Goal: Contribute content: Add original content to the website for others to see

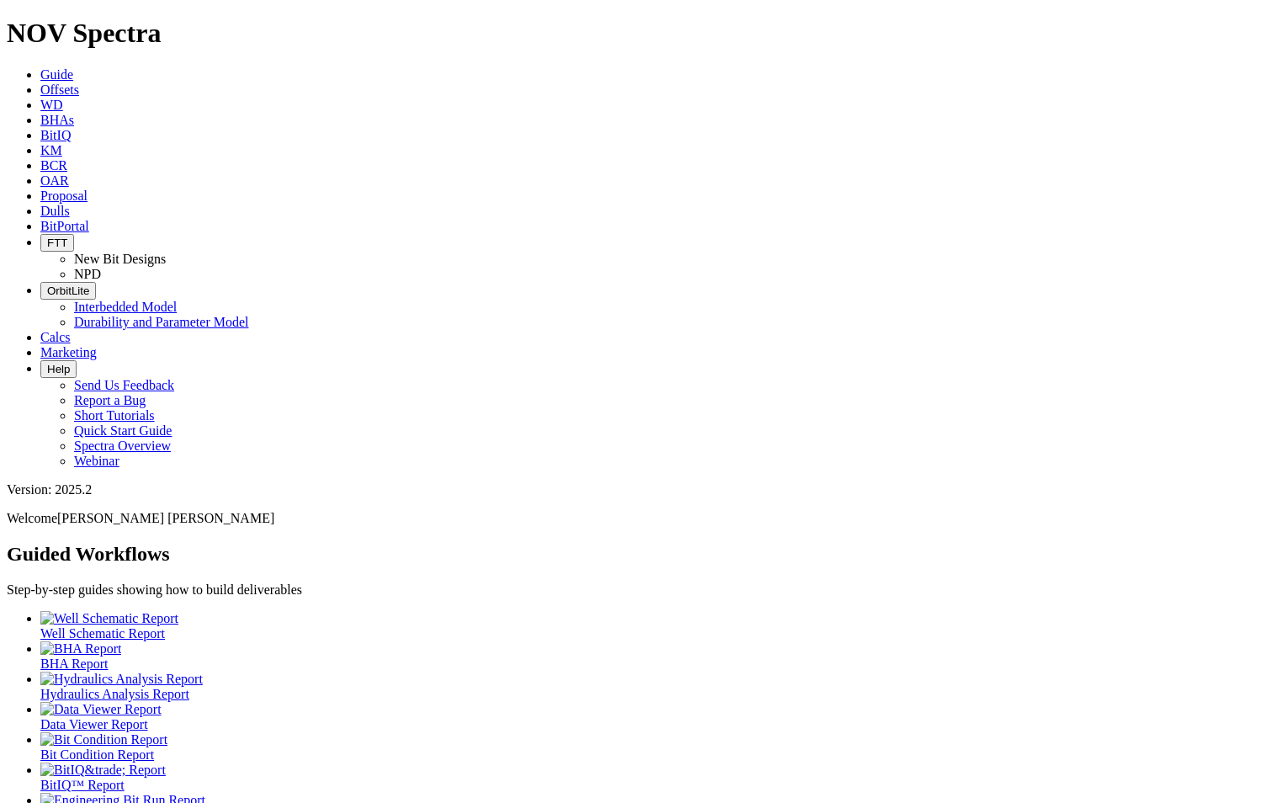
click at [70, 204] on span "Dulls" at bounding box center [54, 211] width 29 height 14
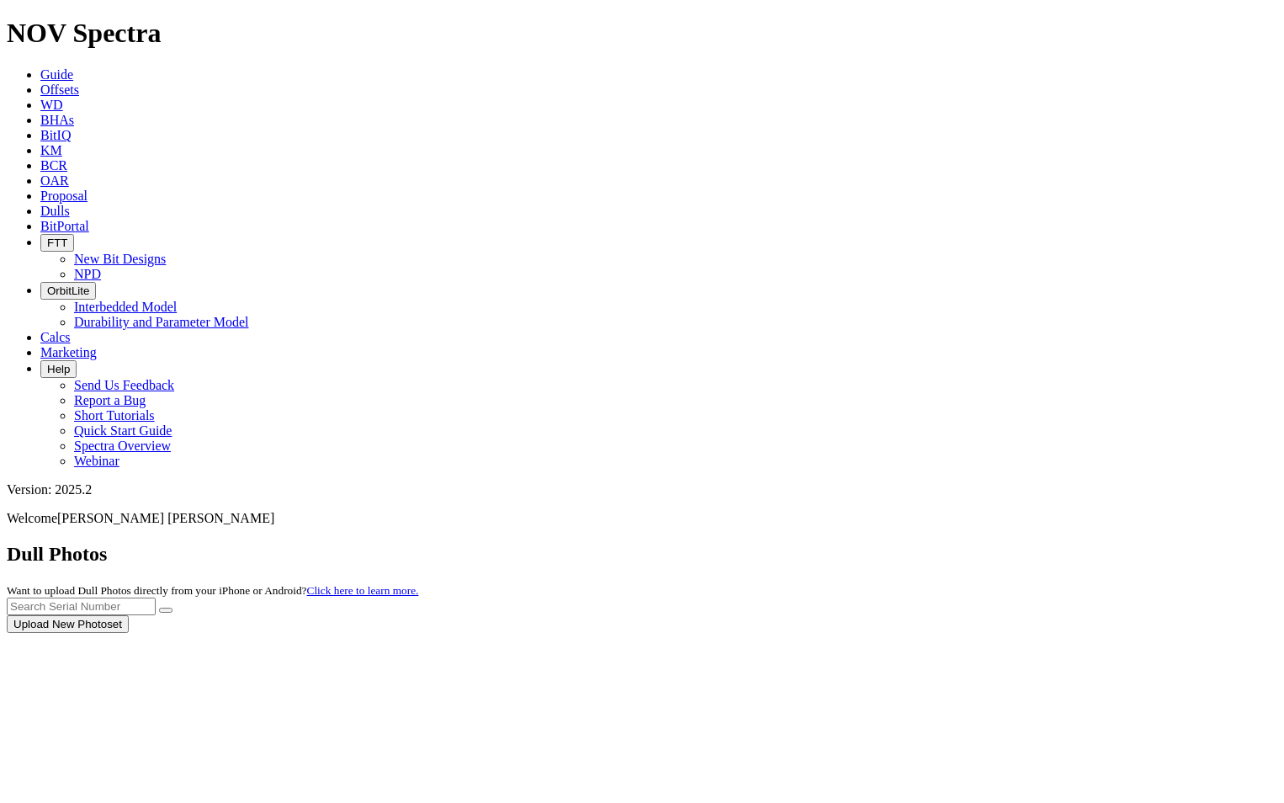
click at [985, 633] on div at bounding box center [642, 633] width 1271 height 0
click at [156, 597] on input "text" at bounding box center [81, 606] width 149 height 18
paste input "A311320"
type input "A311320"
click at [173, 608] on button "submit" at bounding box center [165, 610] width 13 height 5
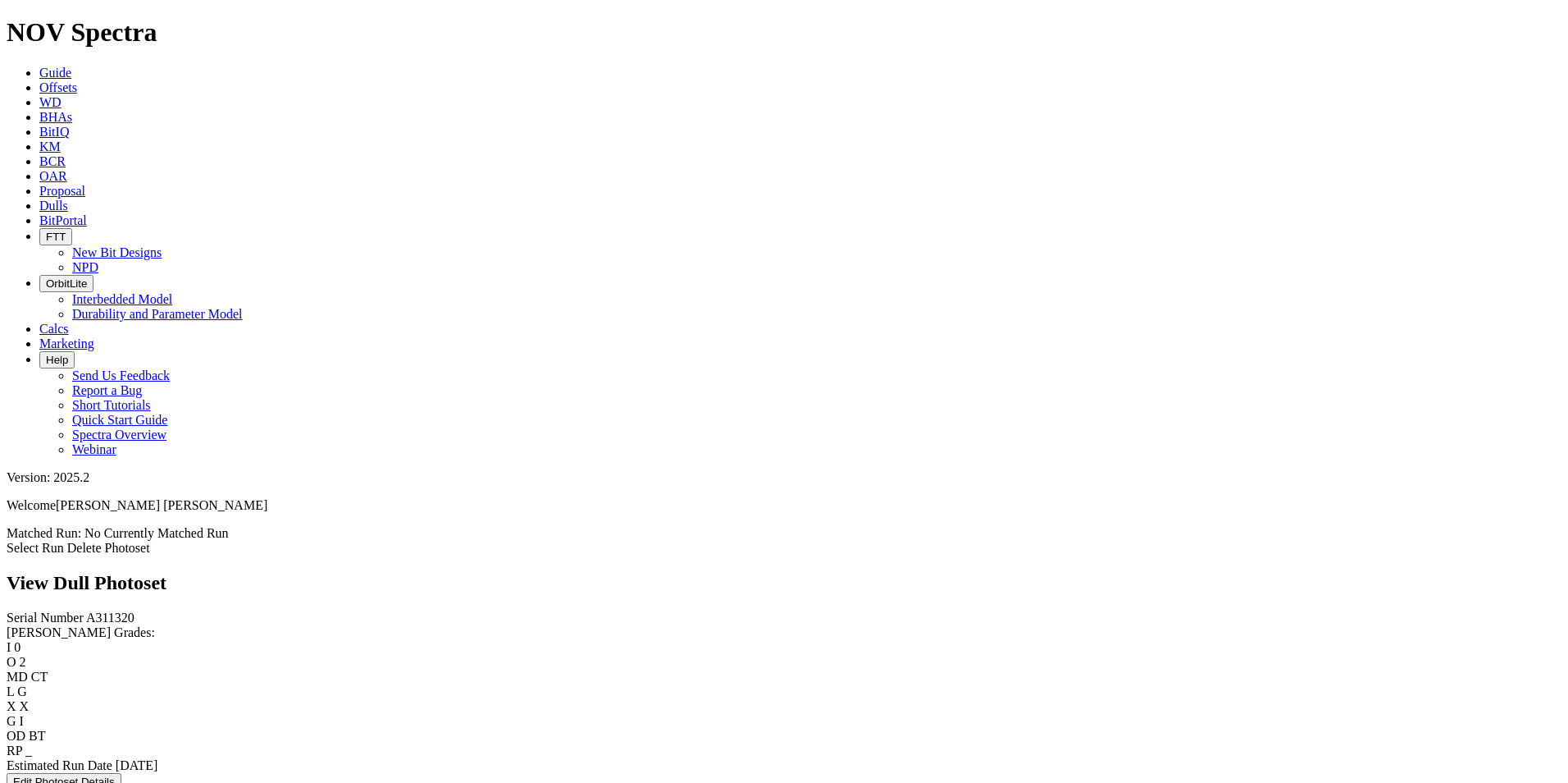
click at [122, 773] on button "Edit Photoset Details" at bounding box center [64, 782] width 115 height 18
click at [150, 541] on link "Delete Photoset" at bounding box center [108, 548] width 83 height 14
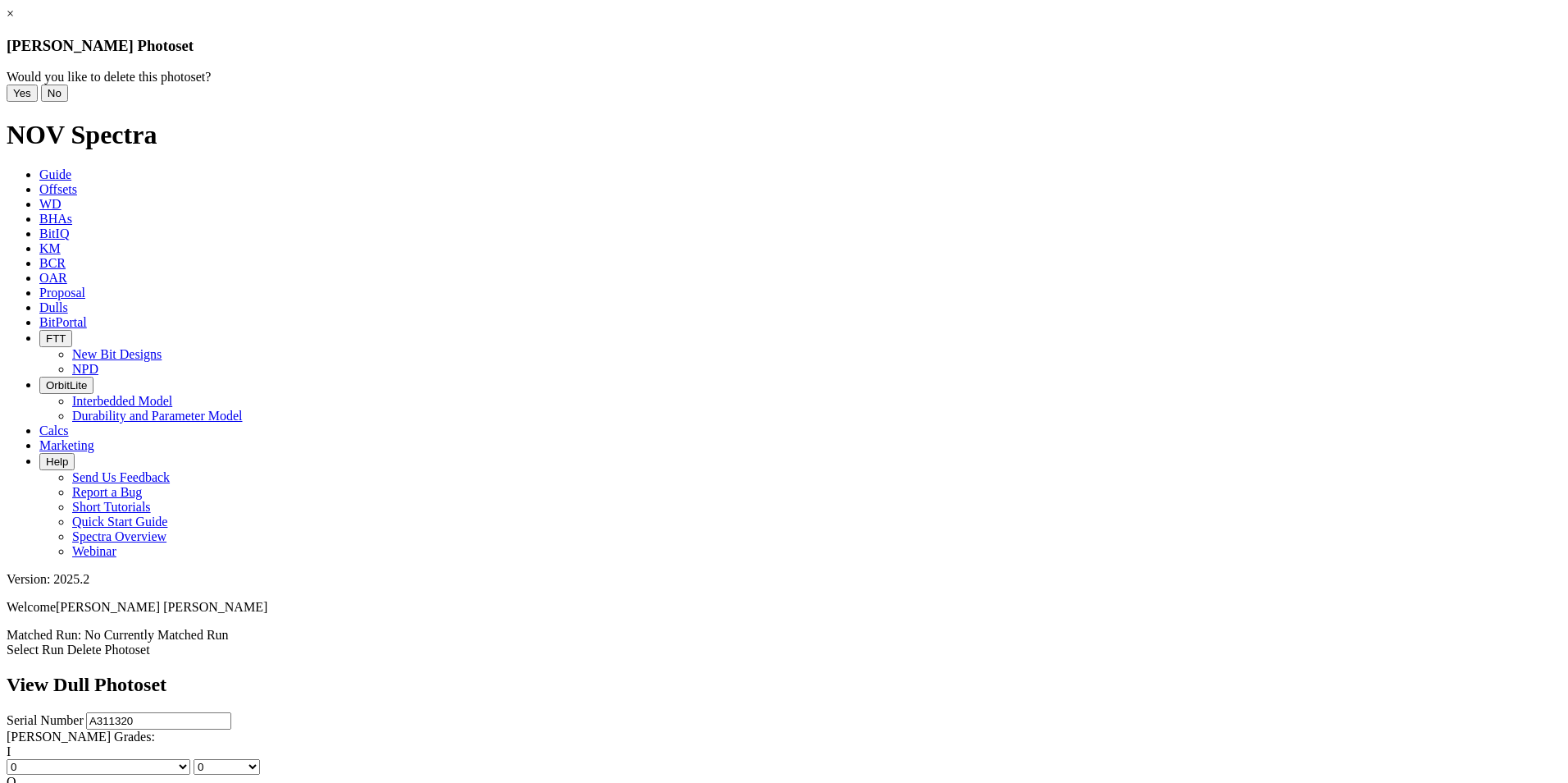
click at [38, 101] on button "Yes" at bounding box center [22, 94] width 31 height 18
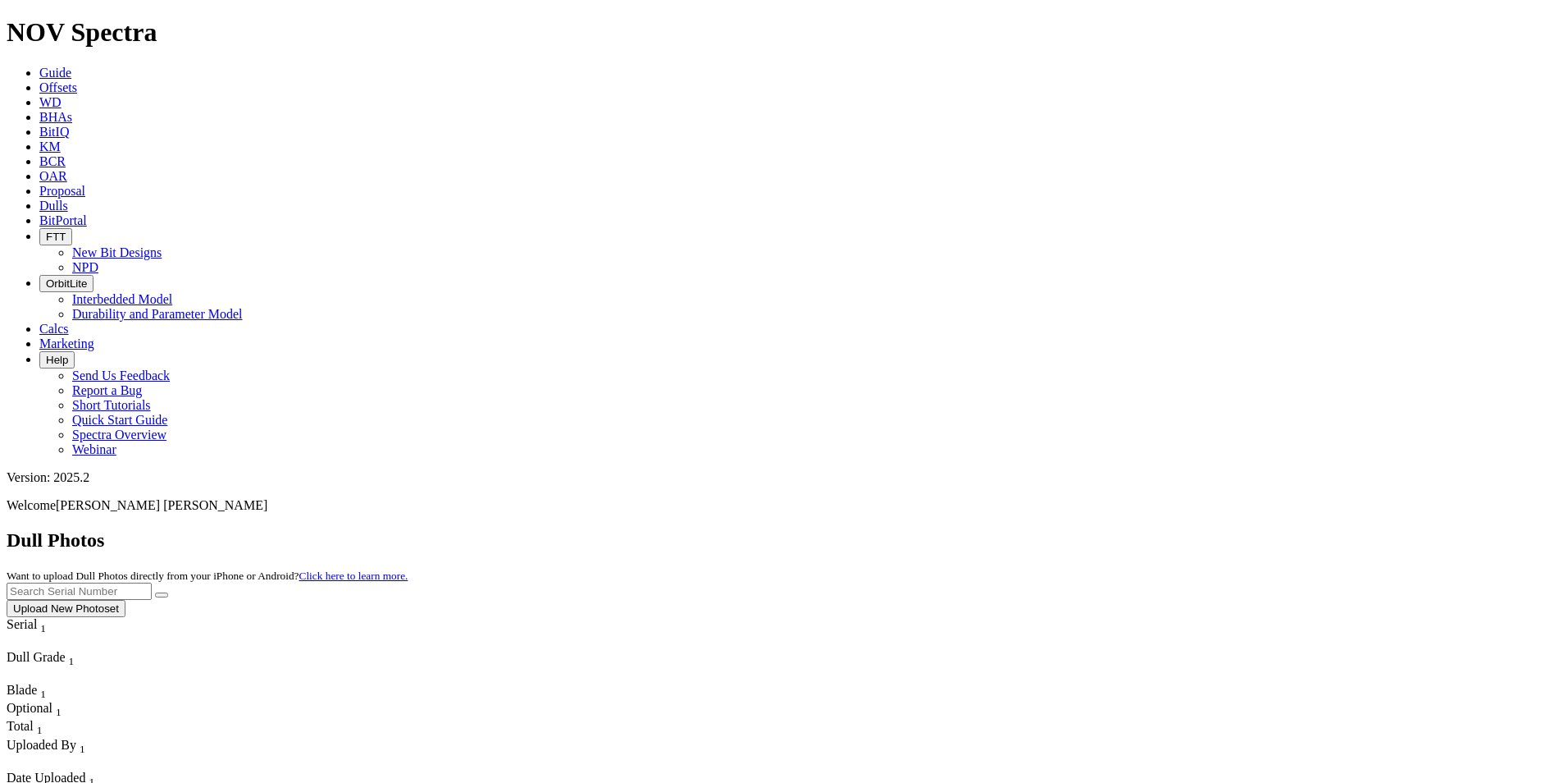
click at [126, 600] on button "Upload New Photoset" at bounding box center [66, 608] width 119 height 18
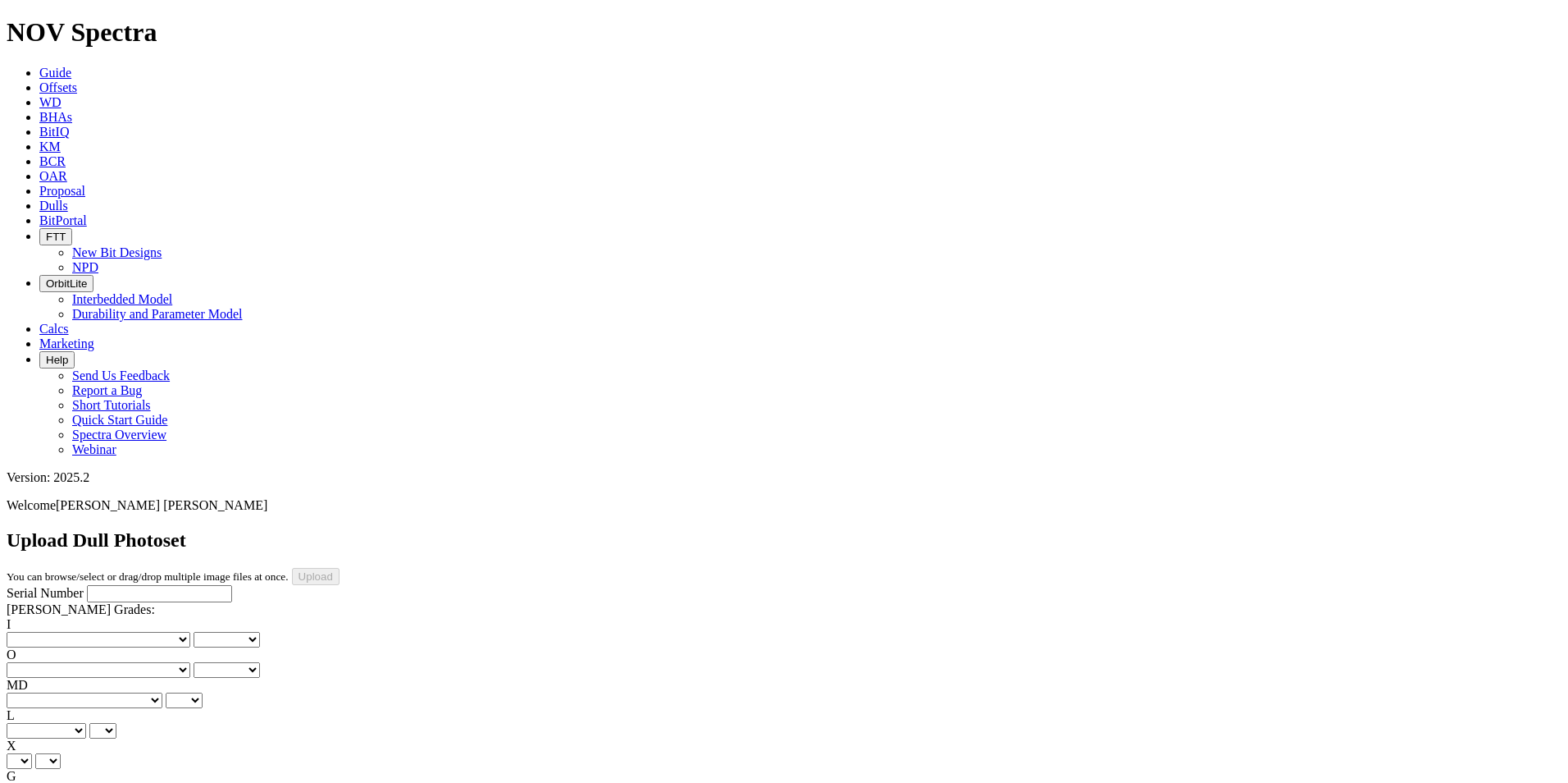
click at [120, 585] on input "Serial Number" at bounding box center [159, 594] width 145 height 18
type input "A311320"
type input "[DATE]"
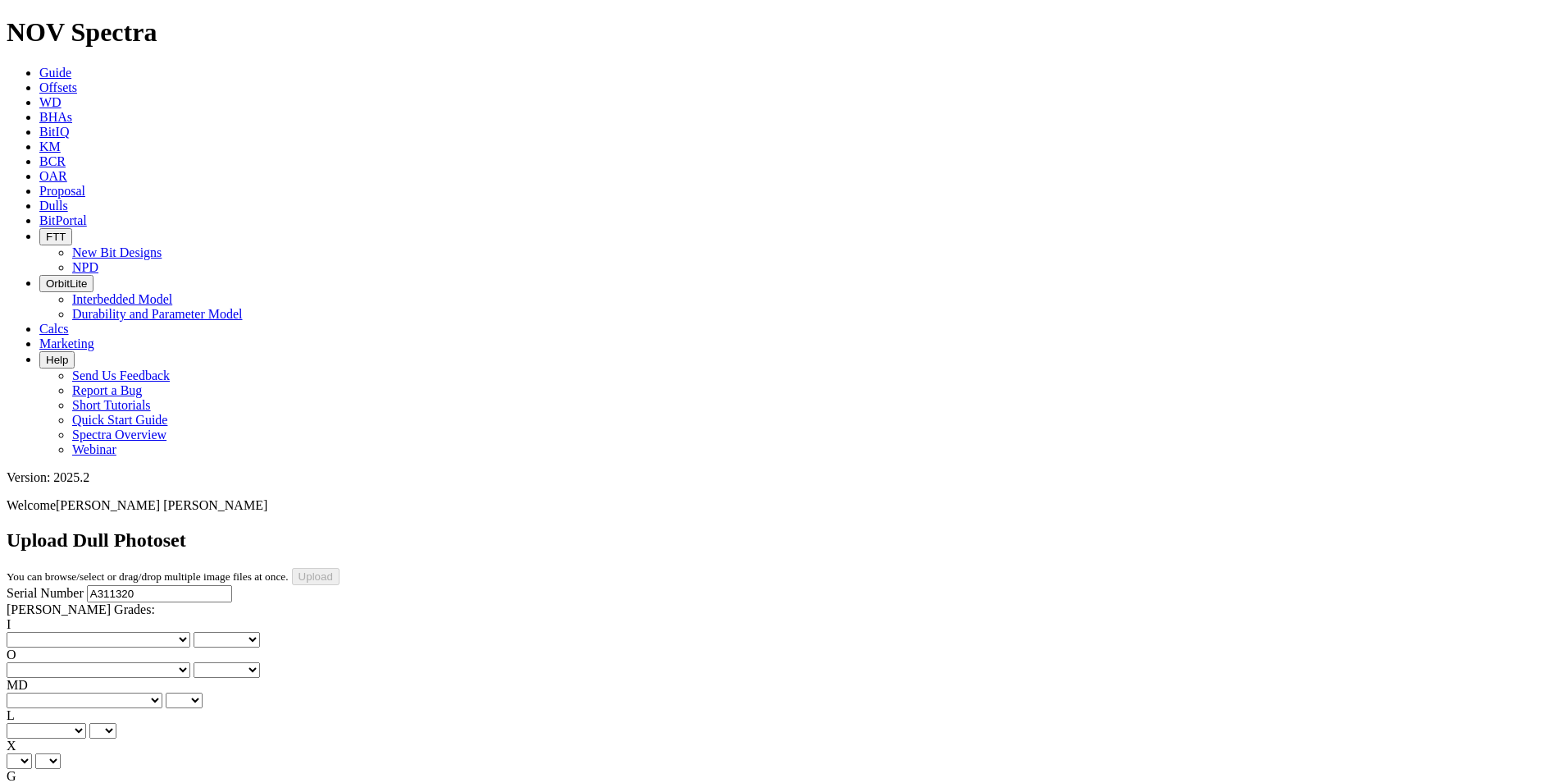
click at [67, 632] on select "No lost, worn or damaged cutters 0 1 2 3 4 5 6 7 8 No diamond table left on any…" at bounding box center [98, 640] width 183 height 16
select select "number:0"
click at [33, 632] on select "No lost, worn or damaged cutters 0 1 2 3 4 5 6 7 8 No diamond table left on any…" at bounding box center [98, 640] width 183 height 16
select select "number:0"
click at [153, 662] on select "No lost, worn or damaged cutters 0 1 2 3 4 5 6 7 8 No diamond table left on any…" at bounding box center [98, 670] width 183 height 16
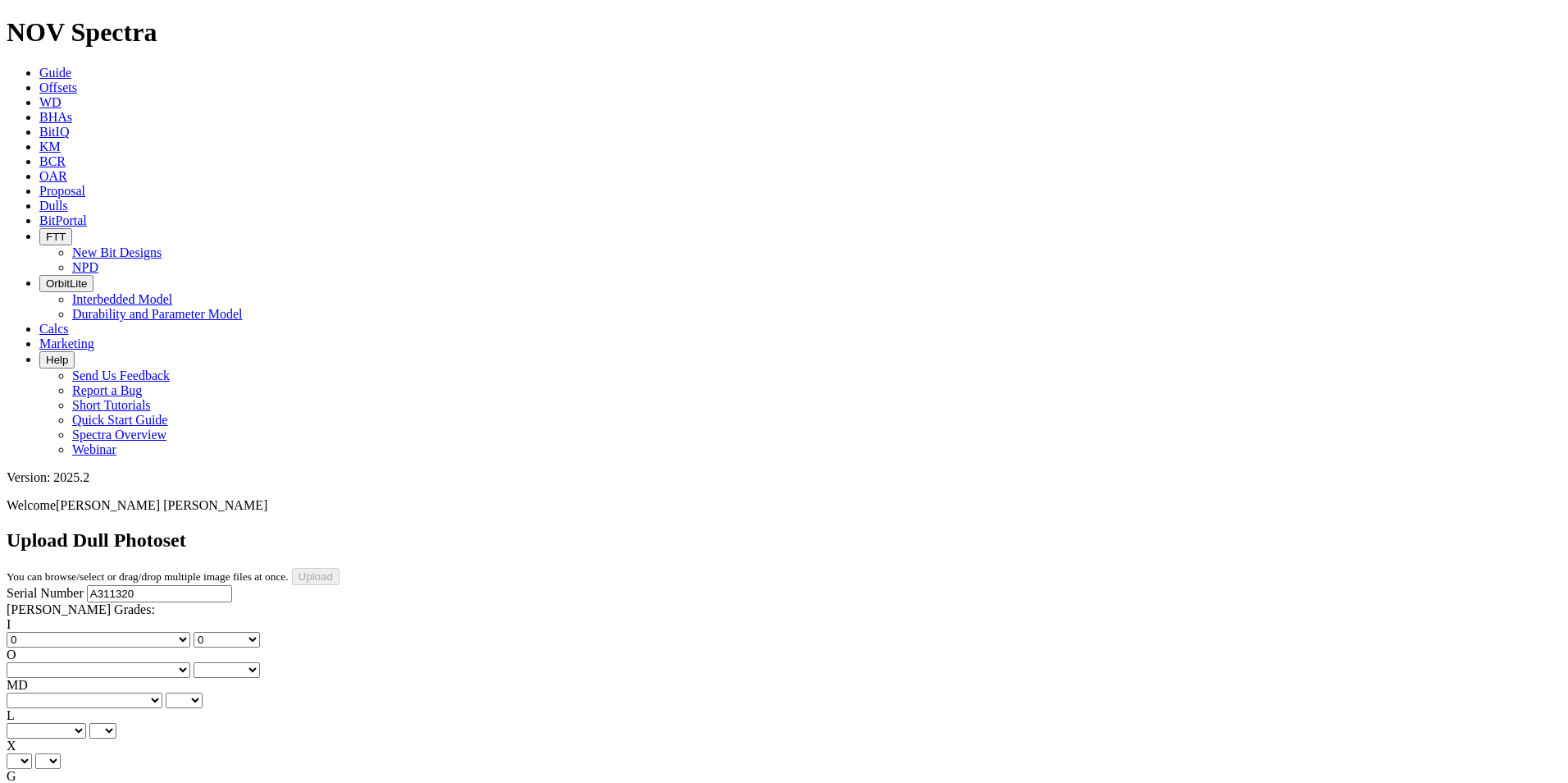
select select "number:2"
click at [116, 662] on select "No lost, worn or damaged cutters 0 1 2 3 4 5 6 7 8 No diamond table left on any…" at bounding box center [98, 670] width 183 height 16
select select "number:2"
click at [85, 692] on select "BF - Bond Failure BT - Broken Teeth/Cutters BU - Balled Up Bit CR - Cored CT - …" at bounding box center [85, 700] width 156 height 16
select select "string:CT"
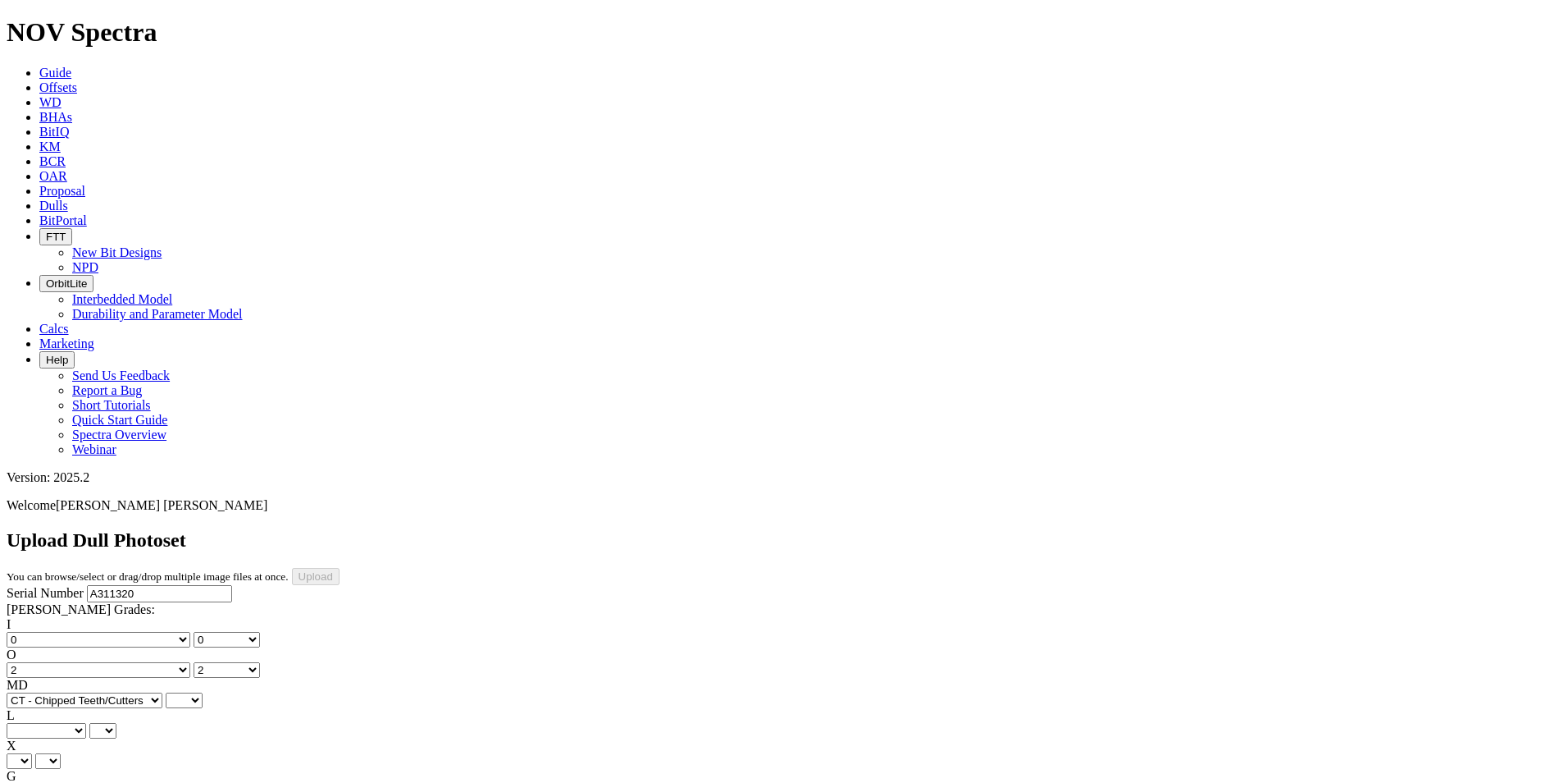
click at [33, 692] on select "BF - Bond Failure BT - Broken Teeth/Cutters BU - Balled Up Bit CR - Cored CT - …" at bounding box center [85, 700] width 156 height 16
select select "string:CT"
click at [86, 723] on select "A - All C - Cone G - Gauge N - Nose S - Shoulder T - Taper" at bounding box center [47, 730] width 80 height 16
select select "string:G"
click at [86, 723] on select "A - All C - Cone G - Gauge N - Nose S - Shoulder T - Taper" at bounding box center [47, 730] width 80 height 16
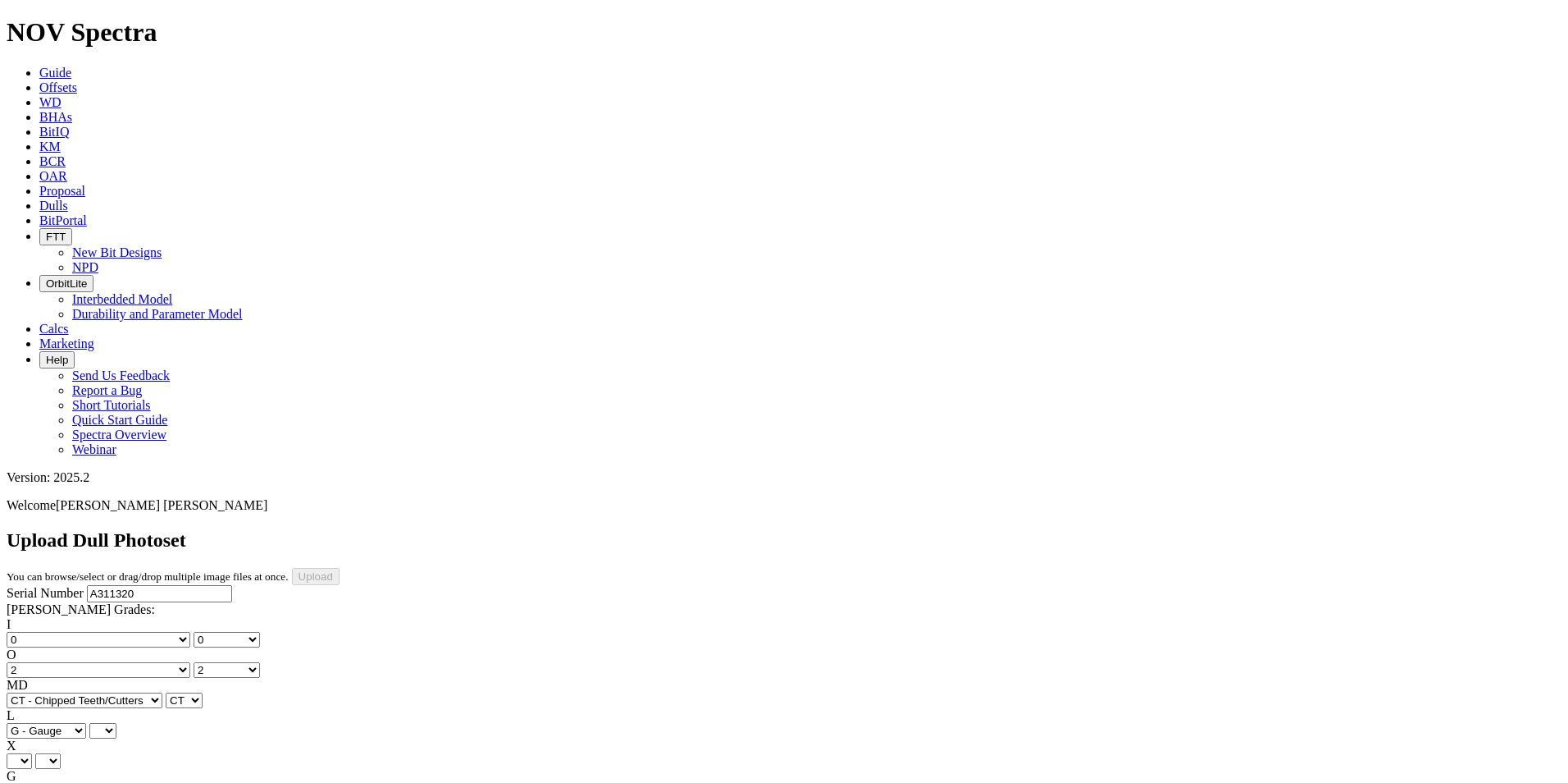
select select "string:G"
click at [32, 754] on select "X" at bounding box center [19, 762] width 25 height 16
select select "string:X"
click at [32, 754] on select "X" at bounding box center [19, 762] width 25 height 16
select select "string:X"
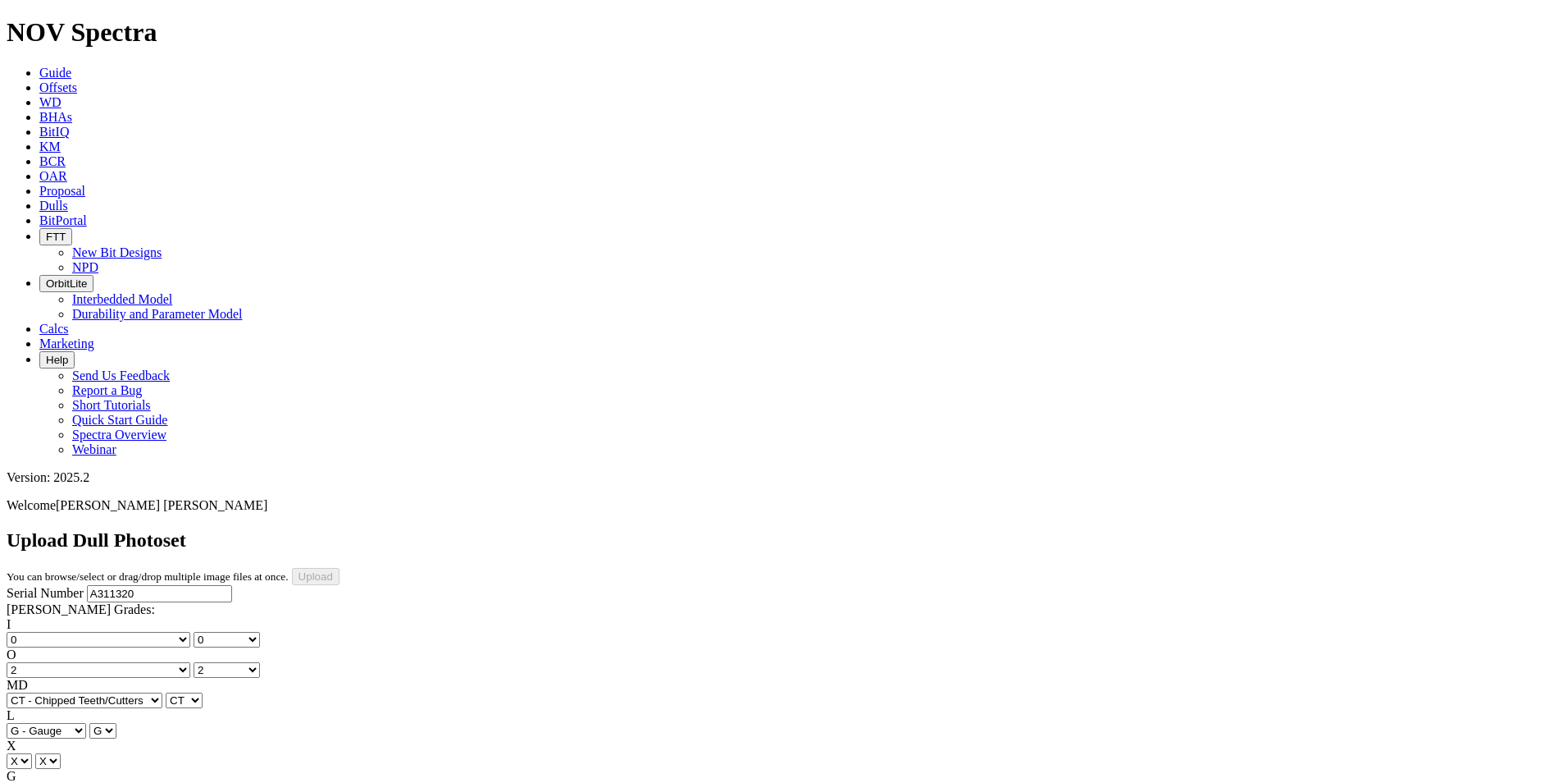
click at [157, 782] on select "Unknown I - In Gauge 1 - 1/16 in Undergauge" 2 - 2/16 in Undergauge = ⅛ in" 8 -…" at bounding box center [91, 792] width 168 height 16
select select "string:I"
click at [116, 782] on select "Unknown I - In Gauge 1 - 1/16 in Undergauge" 2 - 2/16 in Undergauge = ⅛ in" 8 -…" at bounding box center [91, 792] width 168 height 16
select select "string:I"
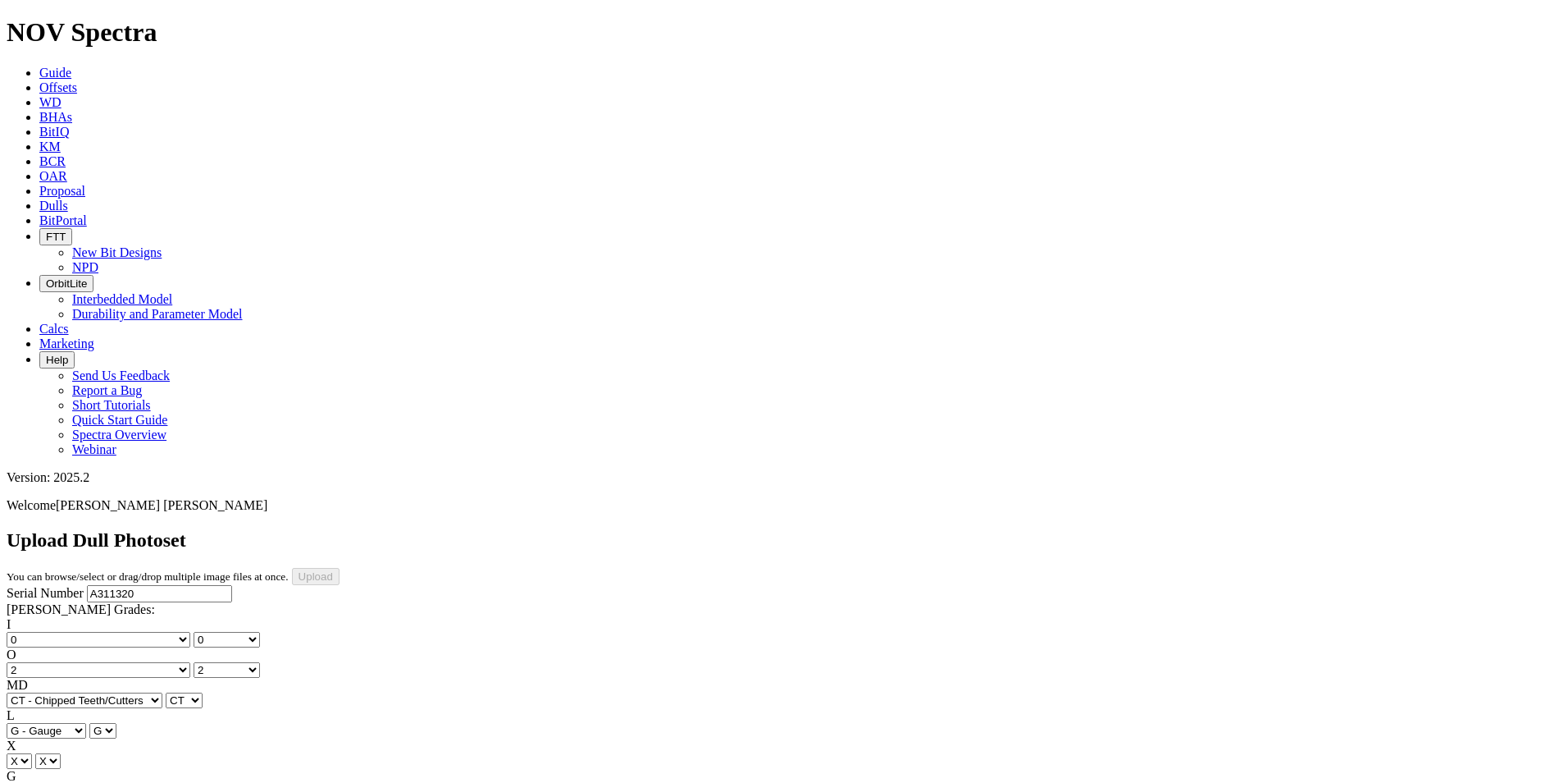
select select "string:BT"
select select "string:_"
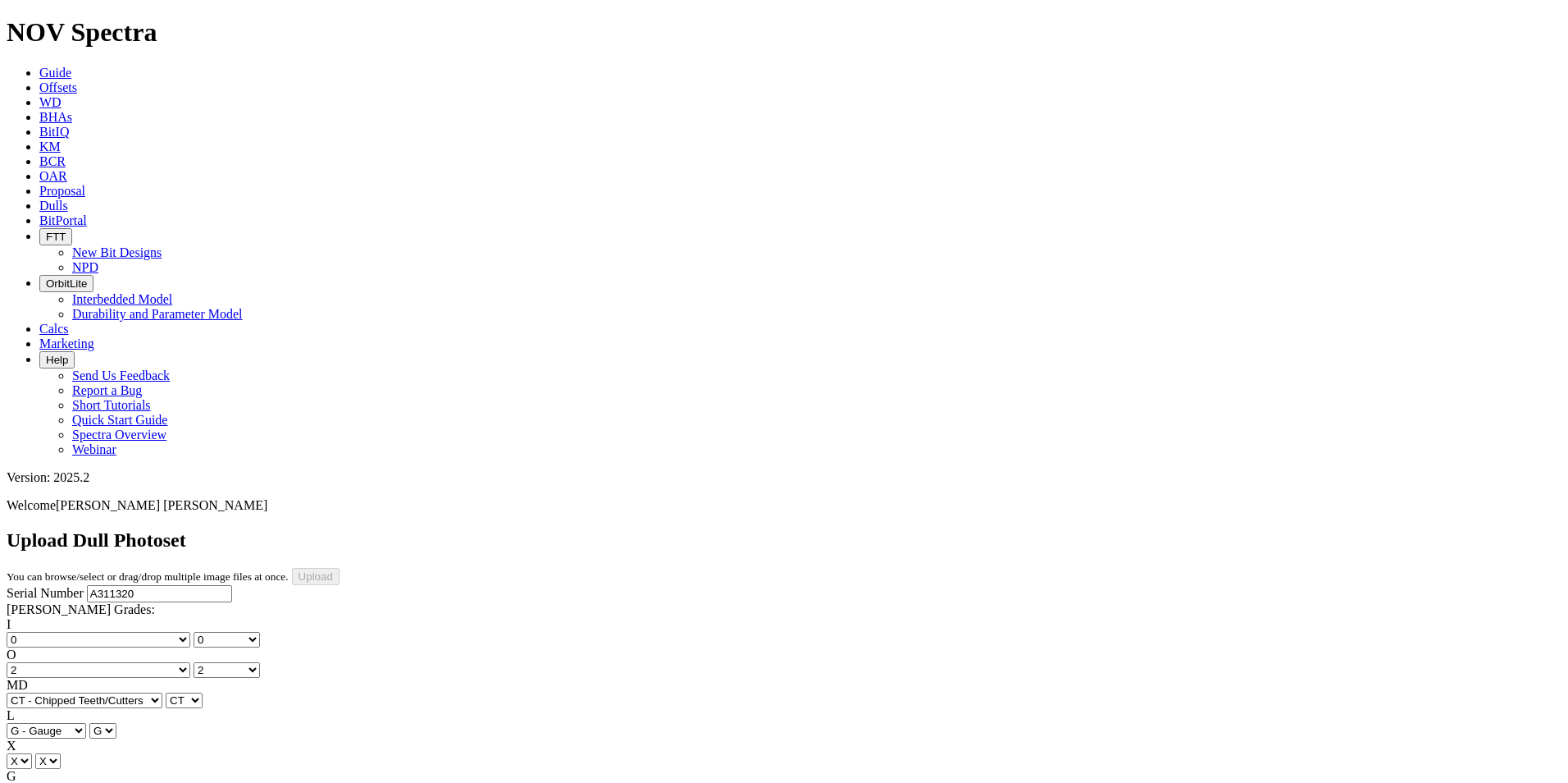
select select "string:_"
select select "number:0"
select select "number:2"
select select "string:CT"
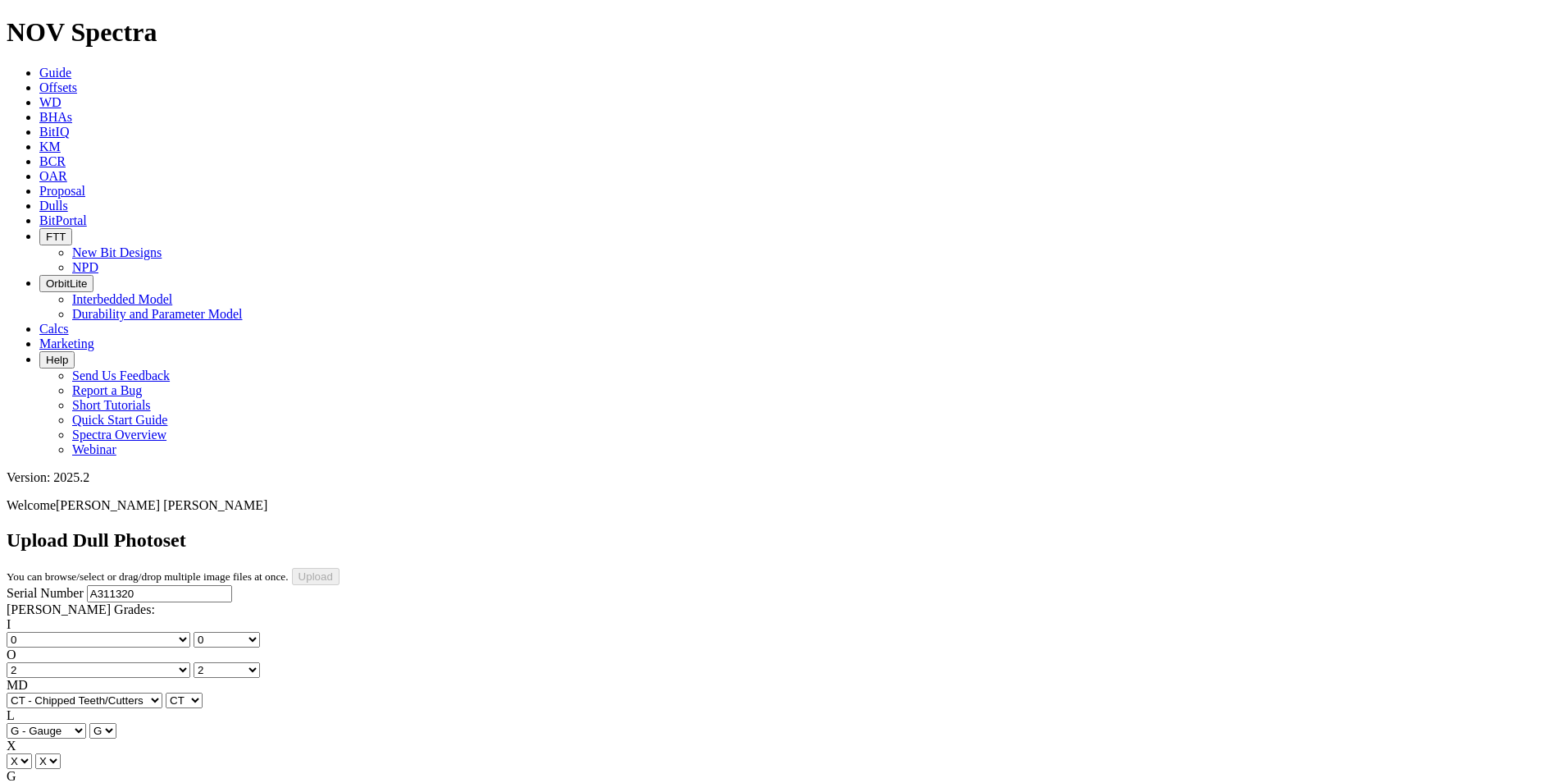
select select "string:G"
select select "string:I"
select select "string:BT"
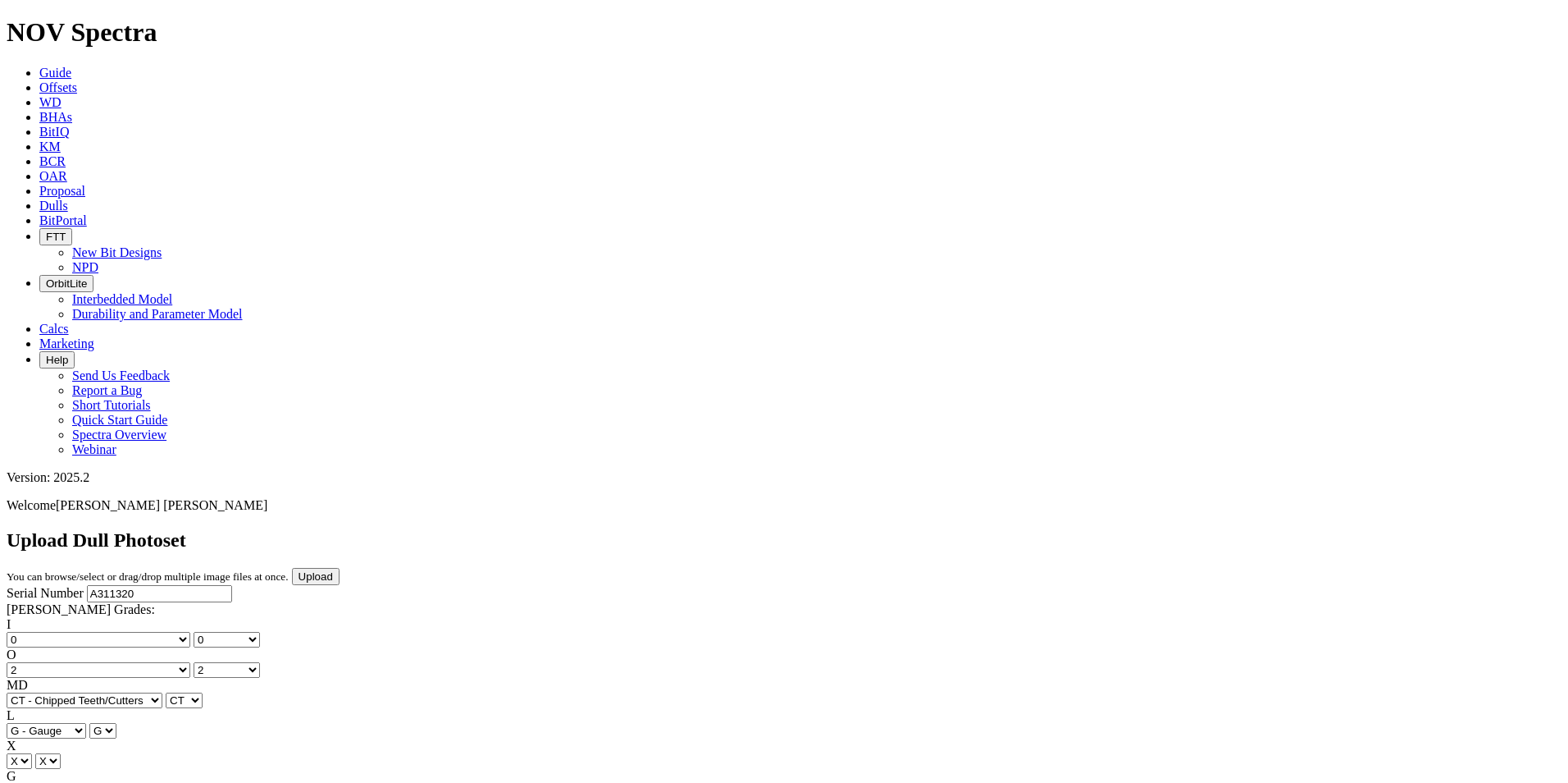
drag, startPoint x: 373, startPoint y: 709, endPoint x: 374, endPoint y: 698, distance: 11.0
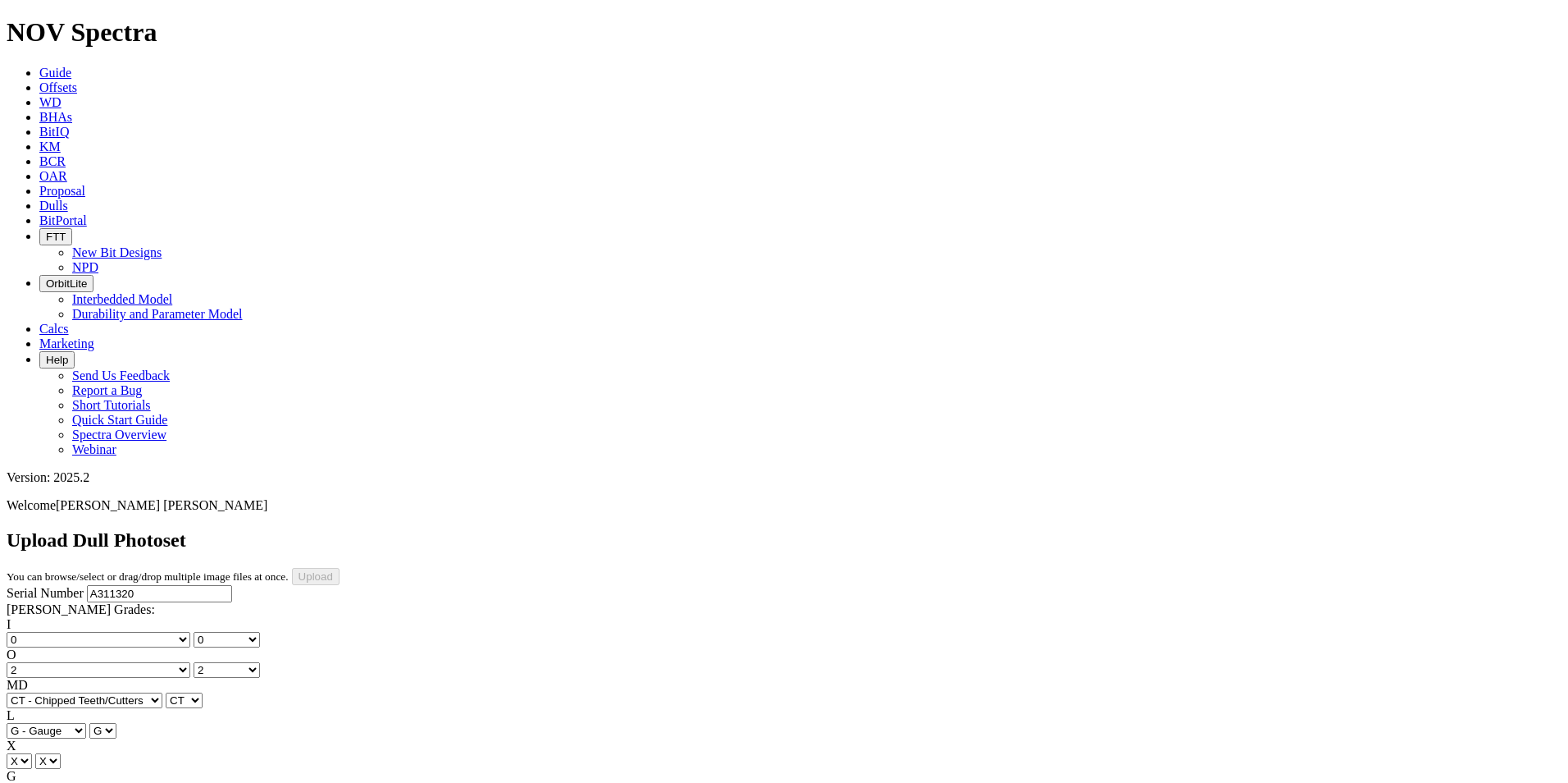
scroll to position [551, 0]
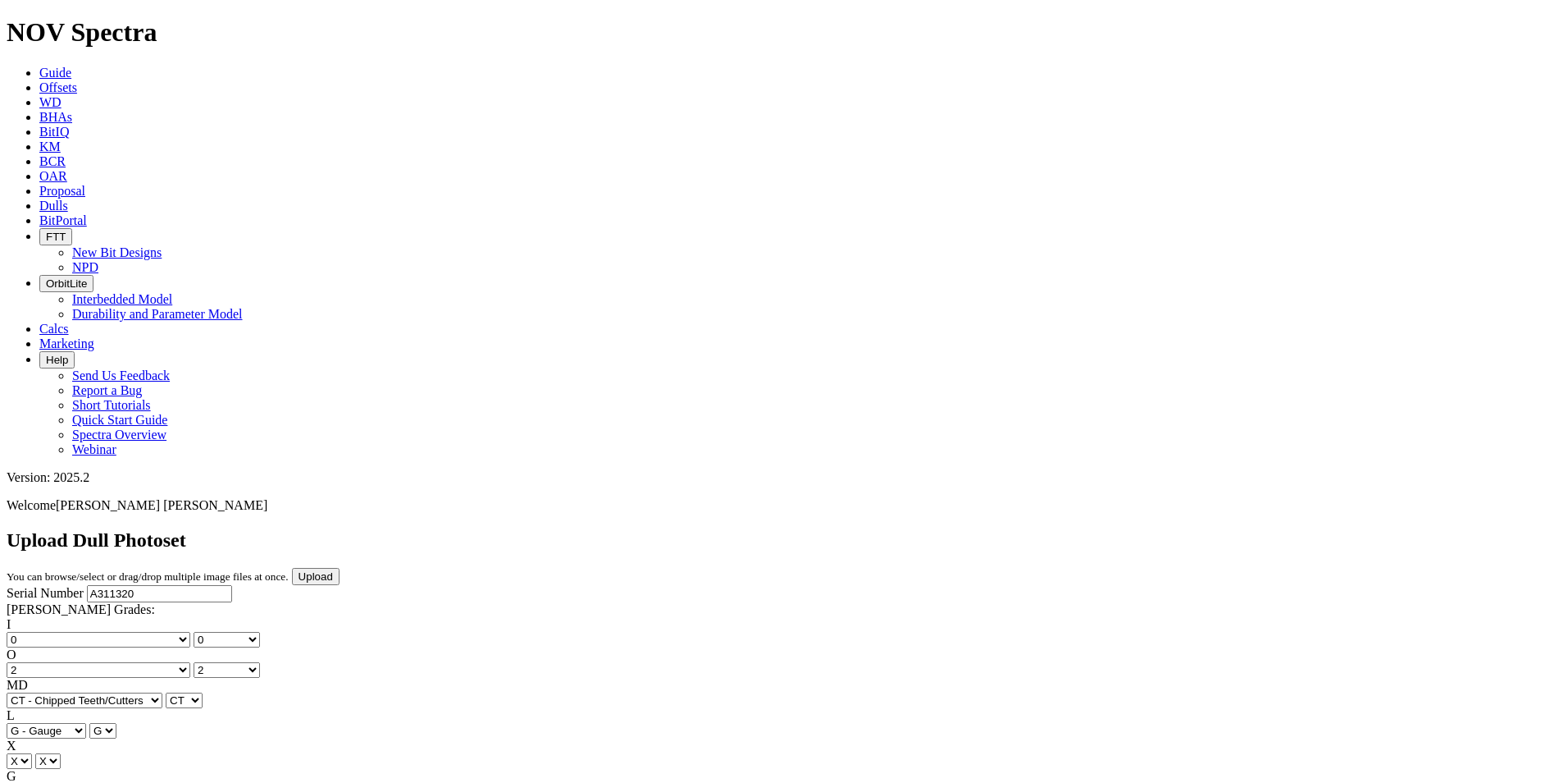
scroll to position [0, 0]
click at [339, 568] on input "Upload" at bounding box center [316, 576] width 48 height 18
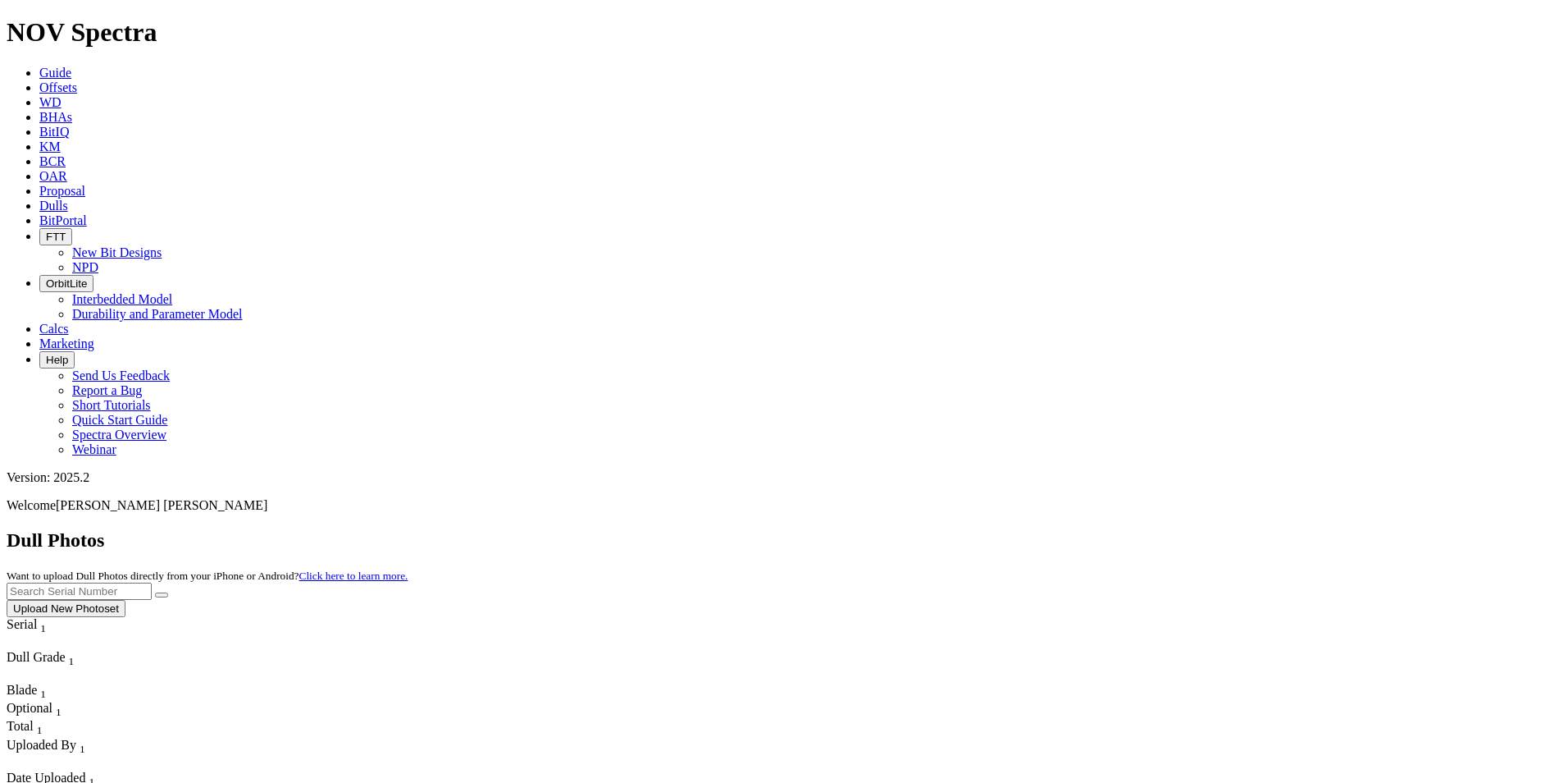
click at [71, 65] on span "Guide" at bounding box center [55, 72] width 32 height 14
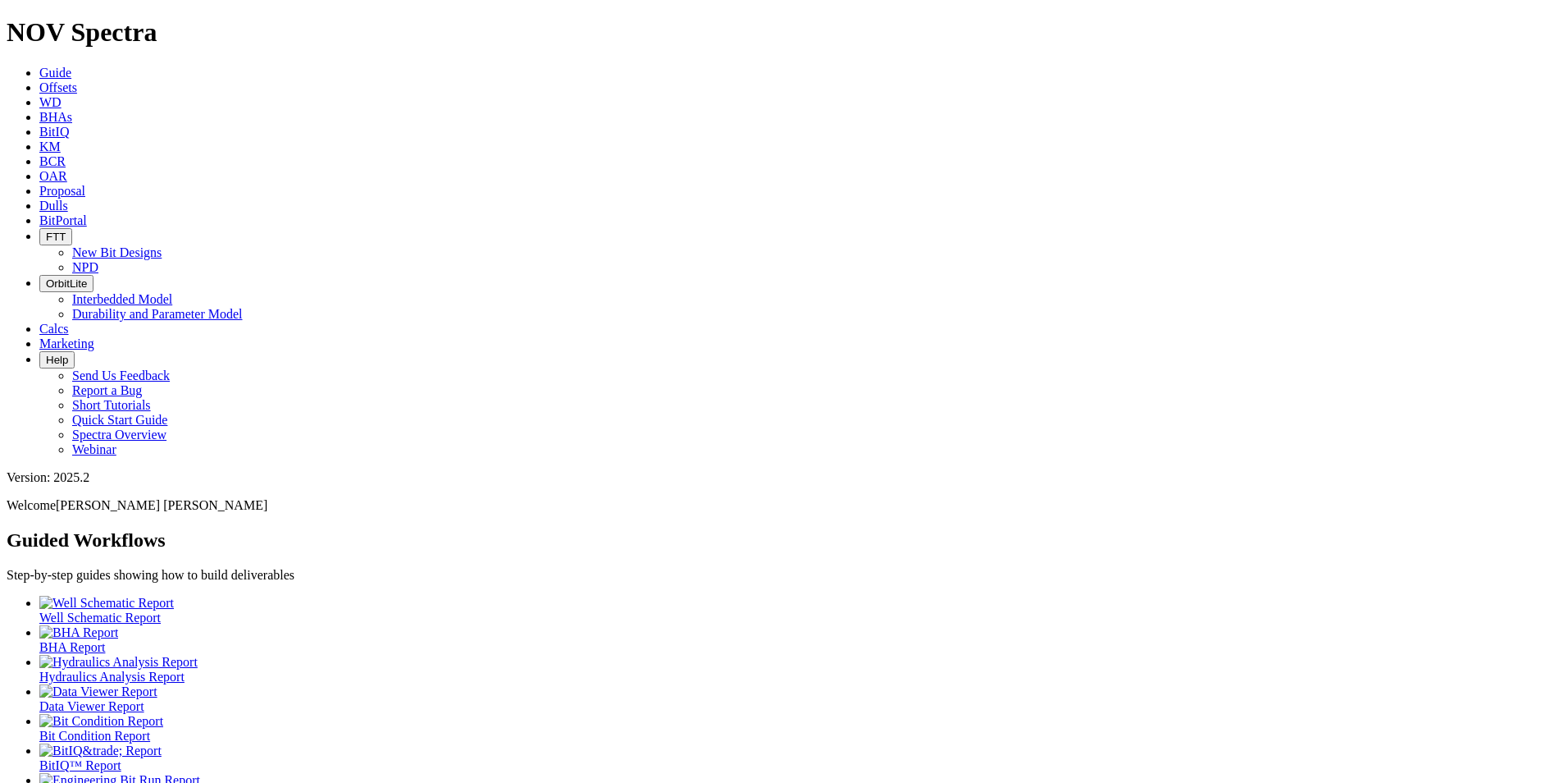
click at [39, 199] on icon at bounding box center [39, 206] width 0 height 14
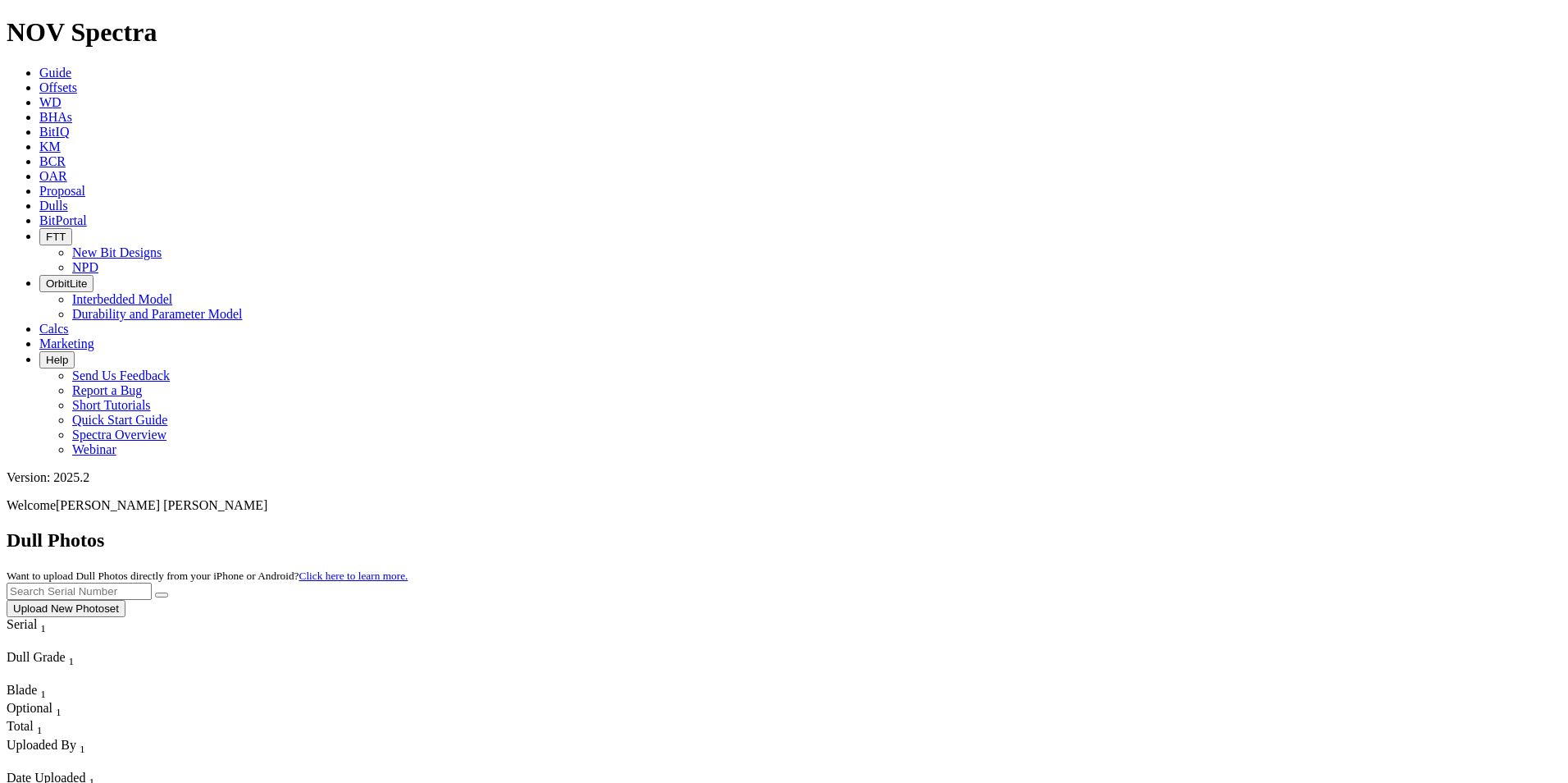
scroll to position [615, 0]
